Goal: Transaction & Acquisition: Purchase product/service

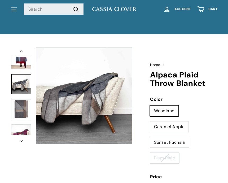
scroll to position [18, 0]
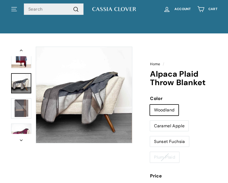
click at [96, 102] on button "Zoom" at bounding box center [84, 95] width 96 height 96
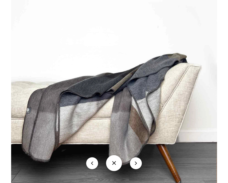
click at [160, 124] on img at bounding box center [114, 103] width 206 height 206
click at [158, 115] on img at bounding box center [114, 103] width 206 height 206
click at [170, 57] on img at bounding box center [114, 103] width 206 height 206
click at [105, 72] on img at bounding box center [114, 103] width 206 height 206
click at [142, 89] on img at bounding box center [114, 103] width 206 height 206
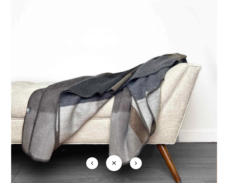
click at [116, 171] on button at bounding box center [114, 163] width 16 height 16
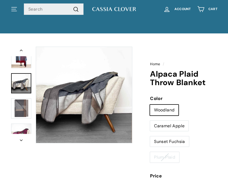
click at [182, 126] on label "Caramel Apple" at bounding box center [169, 126] width 38 height 11
click at [150, 121] on input "Caramel Apple" at bounding box center [150, 120] width 0 height 0
radio input "true"
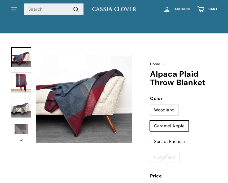
click at [179, 139] on label "Sunset Fuchsia" at bounding box center [169, 141] width 39 height 11
click at [150, 136] on input "Sunset Fuchsia" at bounding box center [150, 136] width 0 height 0
radio input "true"
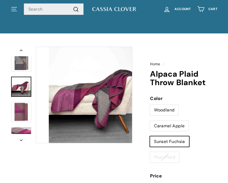
scroll to position [75, 0]
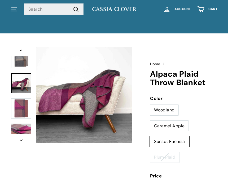
click at [173, 157] on label "Plum Plaid" at bounding box center [164, 157] width 29 height 11
click at [150, 152] on input "Plum Plaid" at bounding box center [150, 152] width 0 height 0
radio input "true"
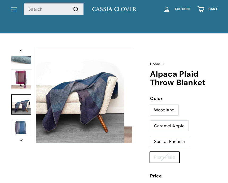
scroll to position [276, 0]
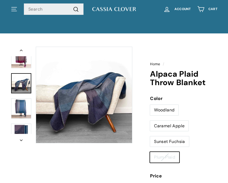
click at [172, 111] on label "Woodland" at bounding box center [164, 110] width 28 height 11
click at [150, 105] on input "Woodland" at bounding box center [150, 105] width 0 height 0
radio input "true"
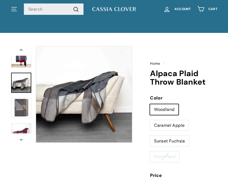
scroll to position [32, 0]
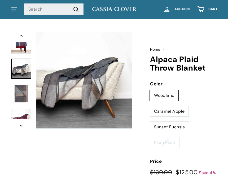
click at [21, 95] on img at bounding box center [21, 94] width 20 height 20
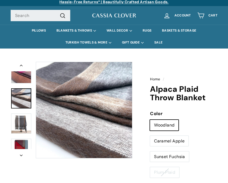
scroll to position [3, 0]
click at [24, 157] on button "icon-chevron" at bounding box center [21, 154] width 21 height 10
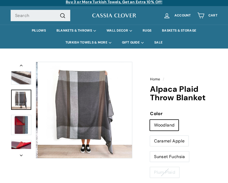
scroll to position [176, 0]
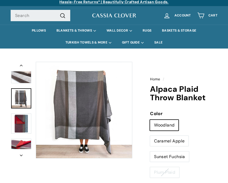
click at [93, 125] on button "Zoom" at bounding box center [84, 110] width 96 height 96
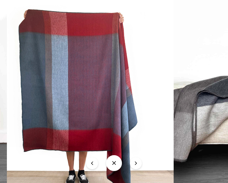
scroll to position [0, 0]
